Goal: Information Seeking & Learning: Learn about a topic

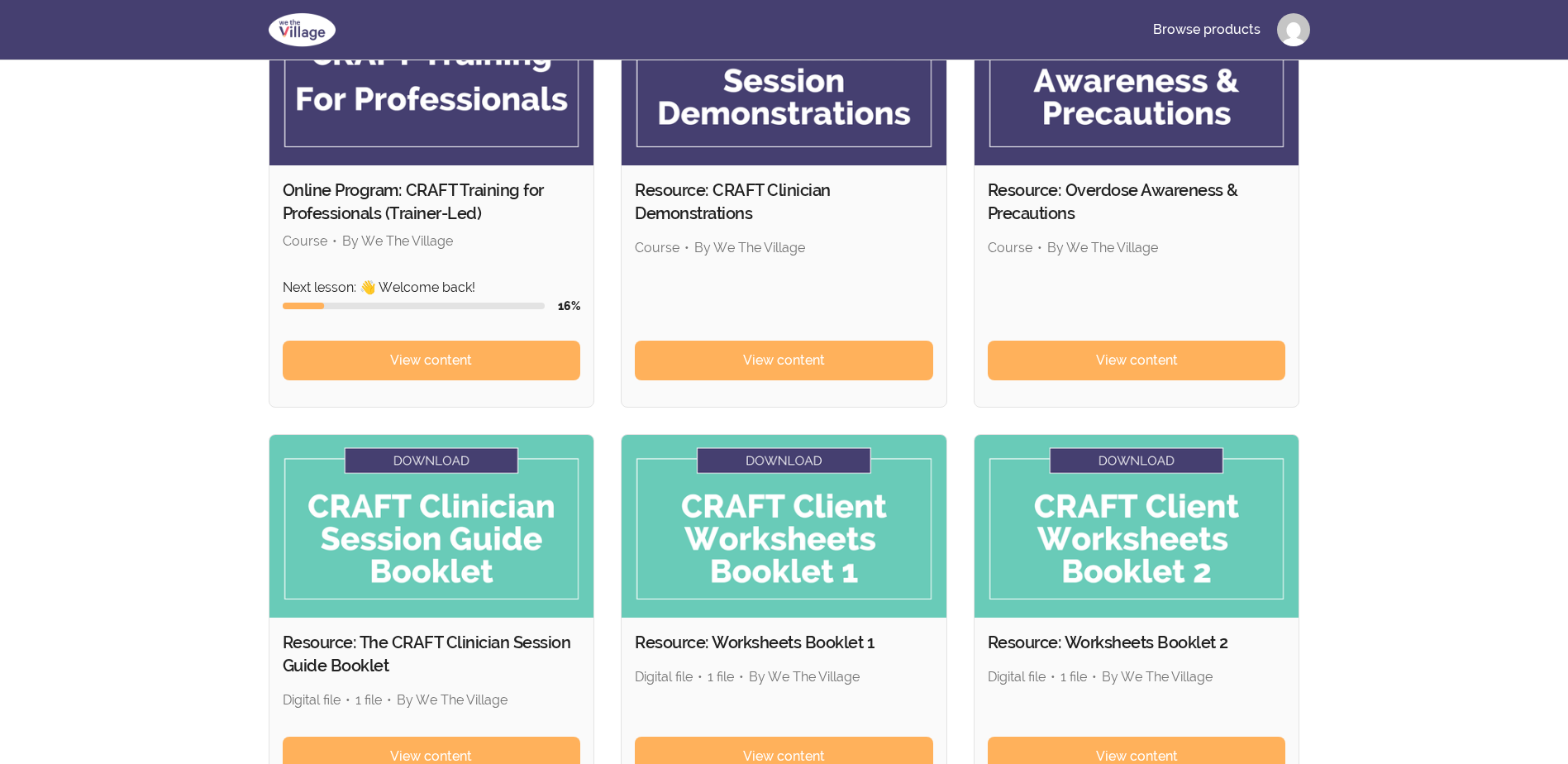
scroll to position [166, 0]
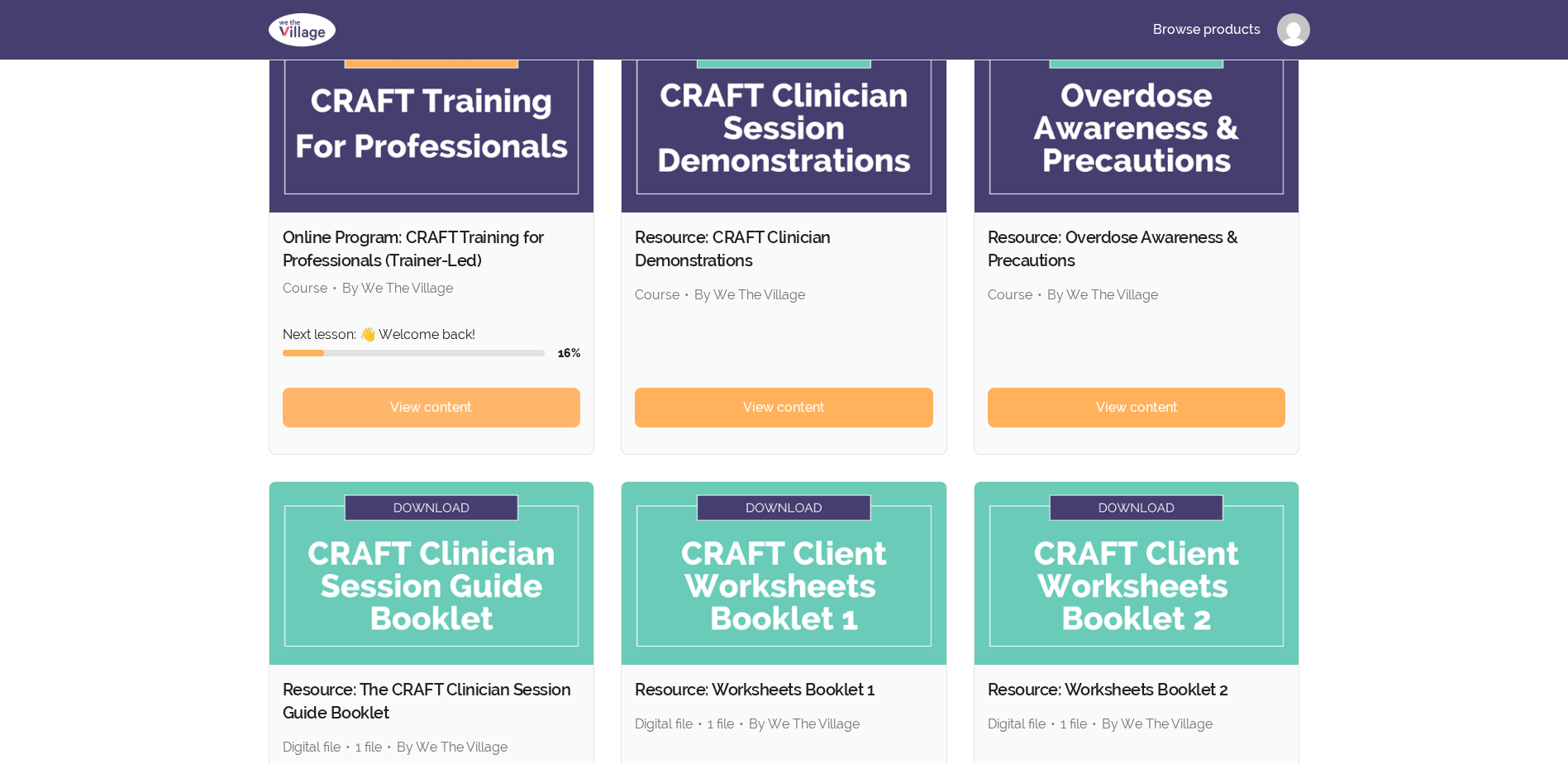
click at [454, 404] on span "View content" at bounding box center [430, 407] width 81 height 20
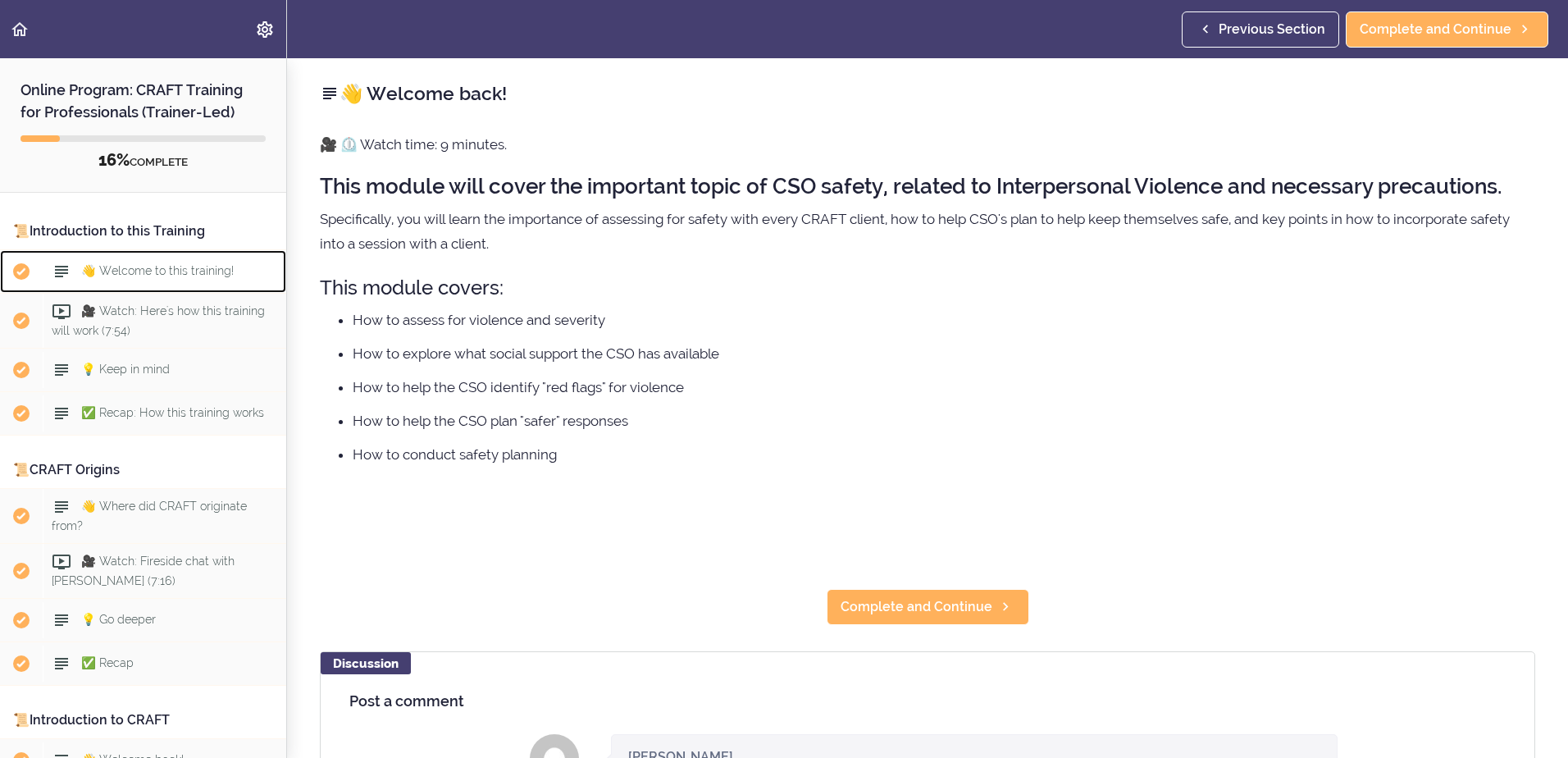
click at [183, 265] on span "👋 Welcome to this training!" at bounding box center [157, 271] width 153 height 13
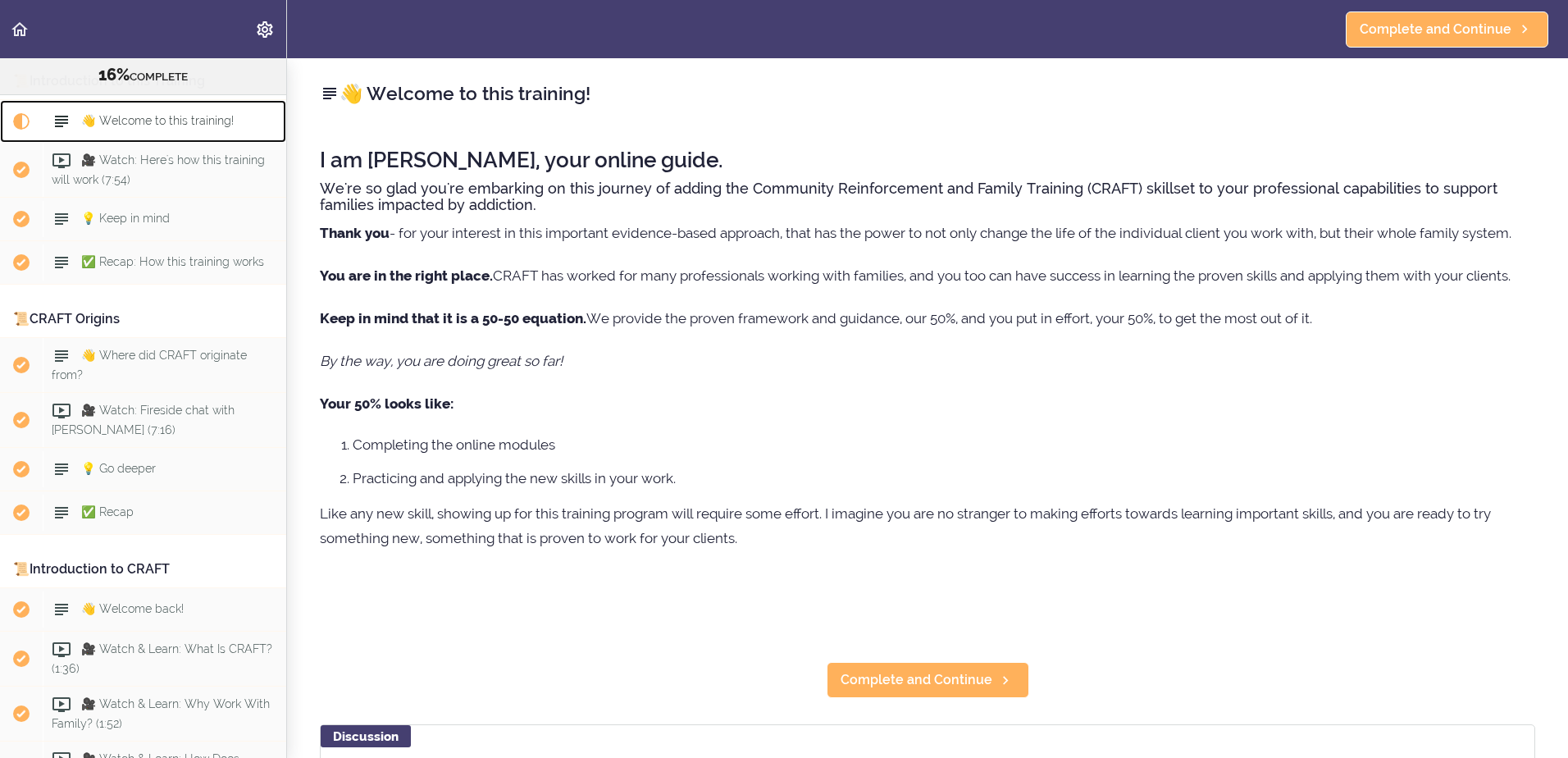
scroll to position [130, 0]
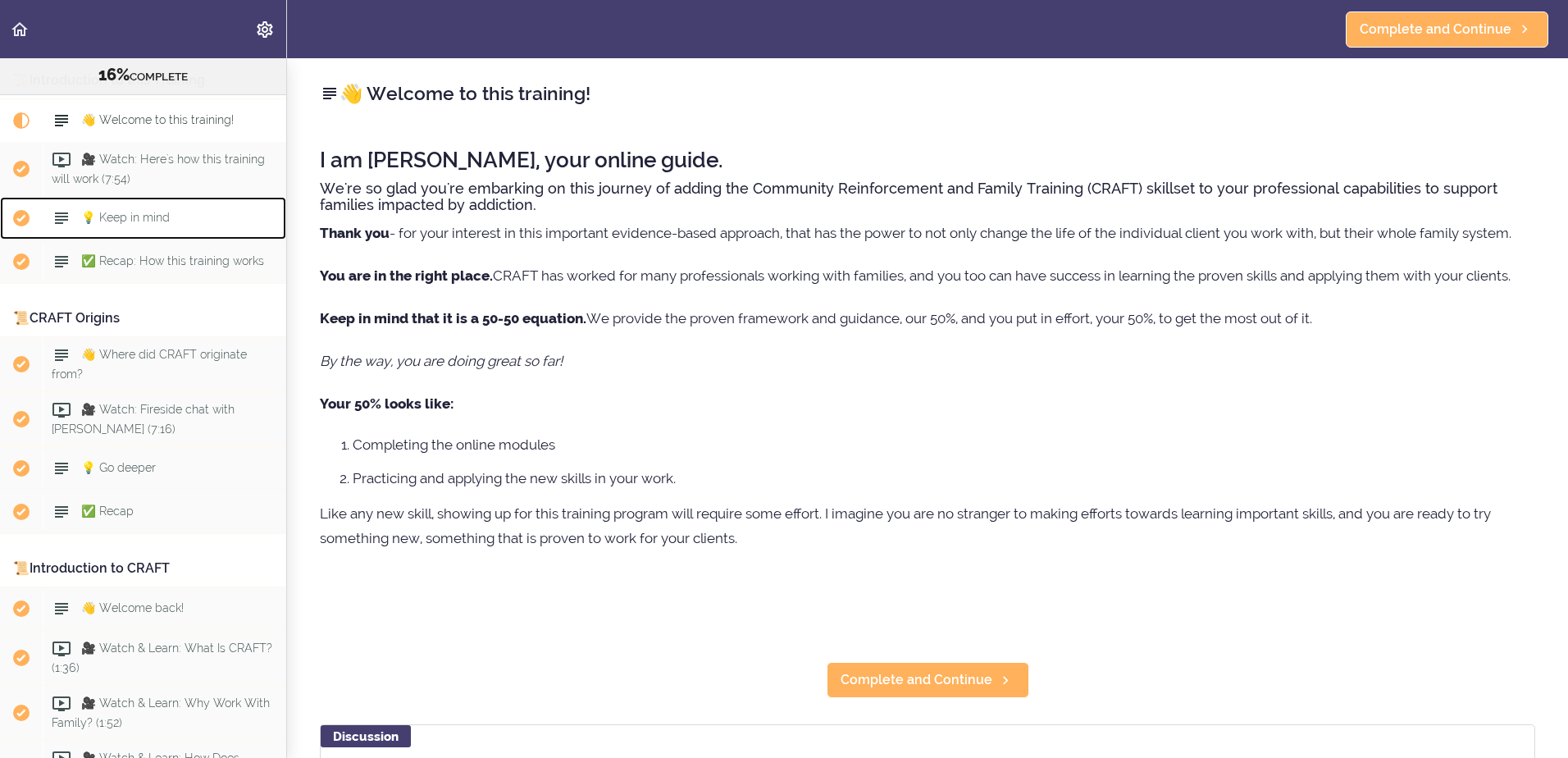
click at [171, 218] on div "💡 Keep in mind" at bounding box center [164, 218] width 243 height 36
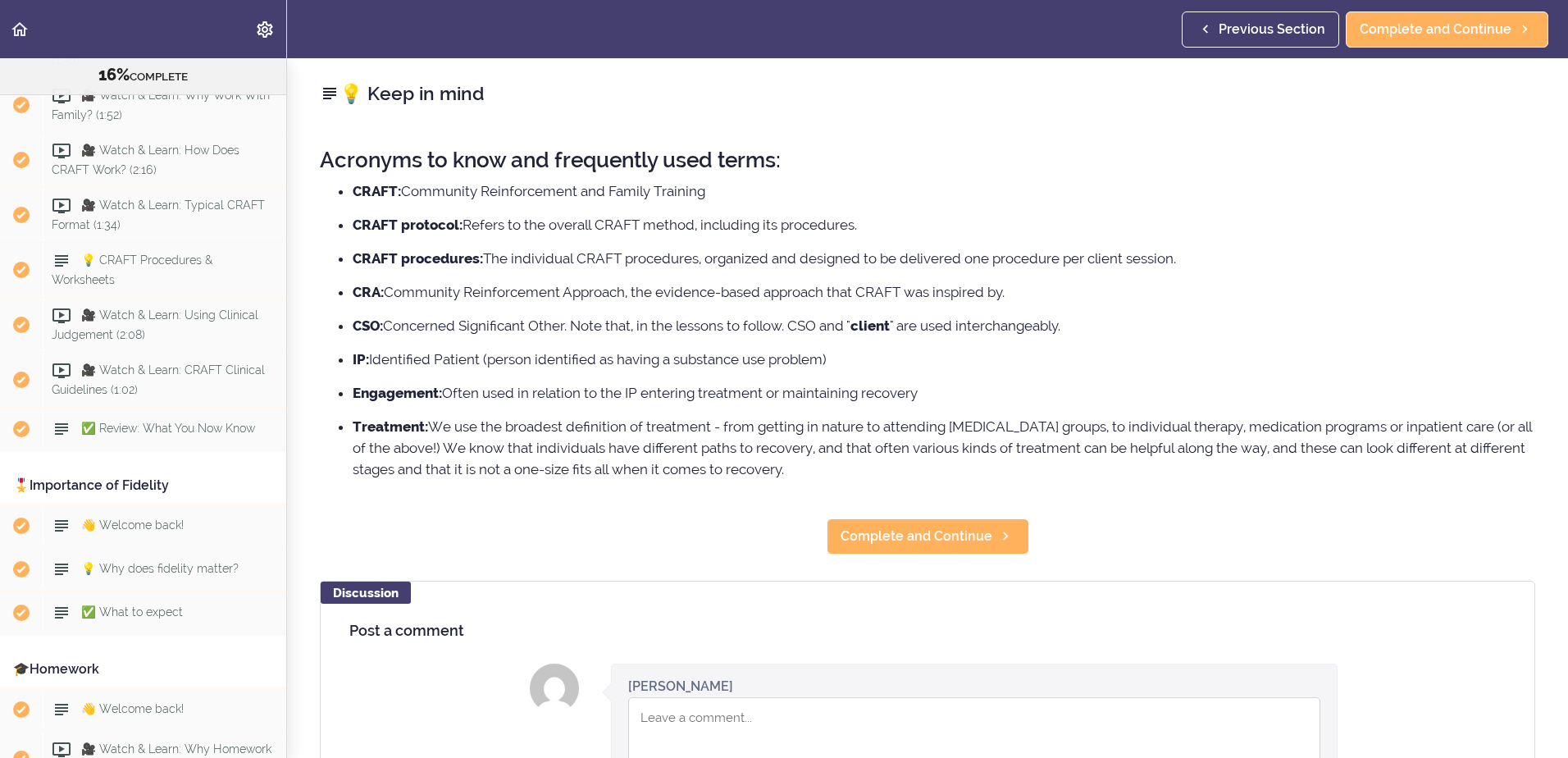
scroll to position [820, 0]
